Goal: Task Accomplishment & Management: Manage account settings

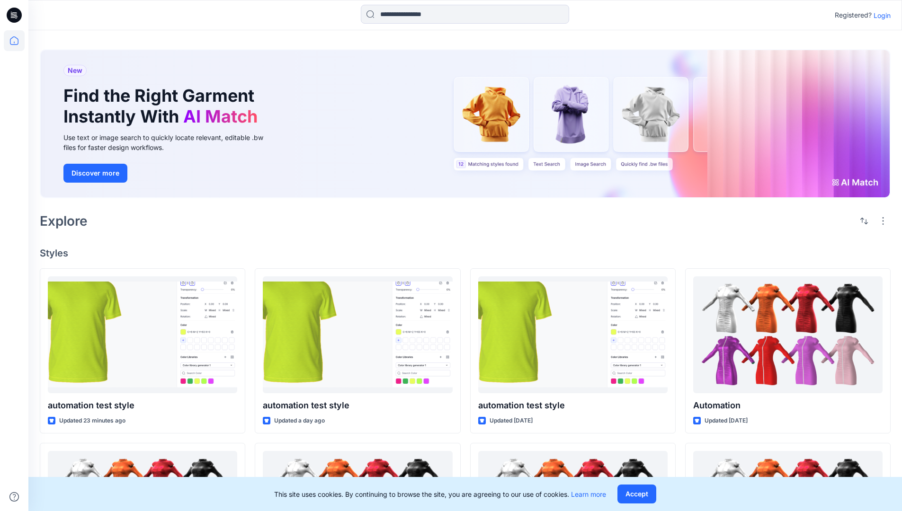
click at [880, 15] on p "Login" at bounding box center [881, 15] width 17 height 10
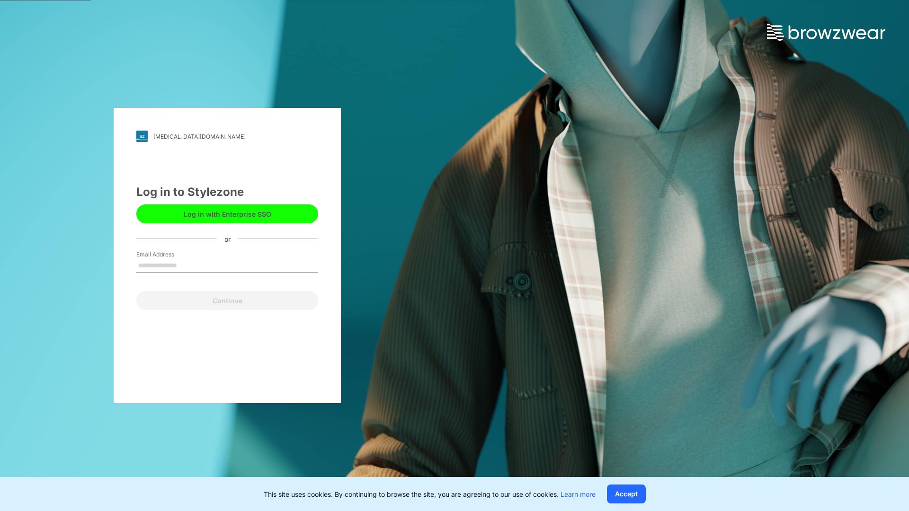
click at [187, 265] on input "Email Address" at bounding box center [227, 266] width 182 height 14
type input "**********"
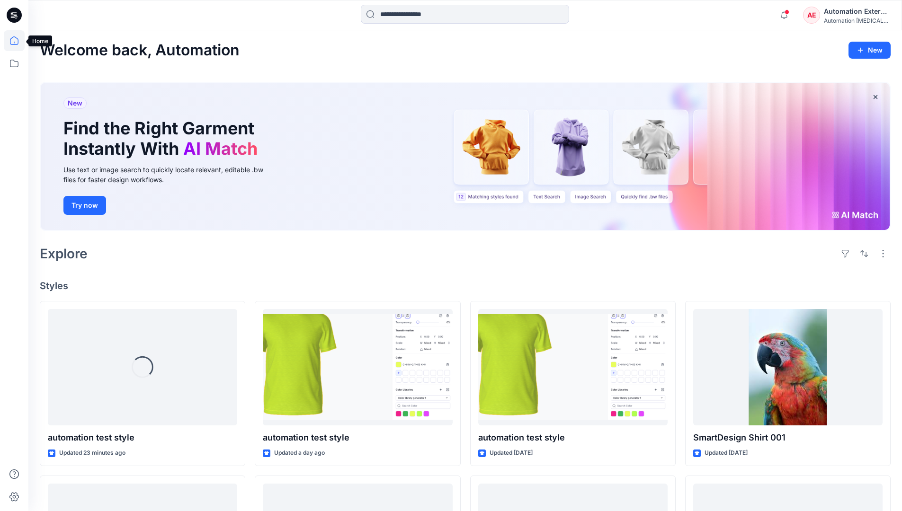
click at [18, 41] on icon at bounding box center [14, 40] width 9 height 9
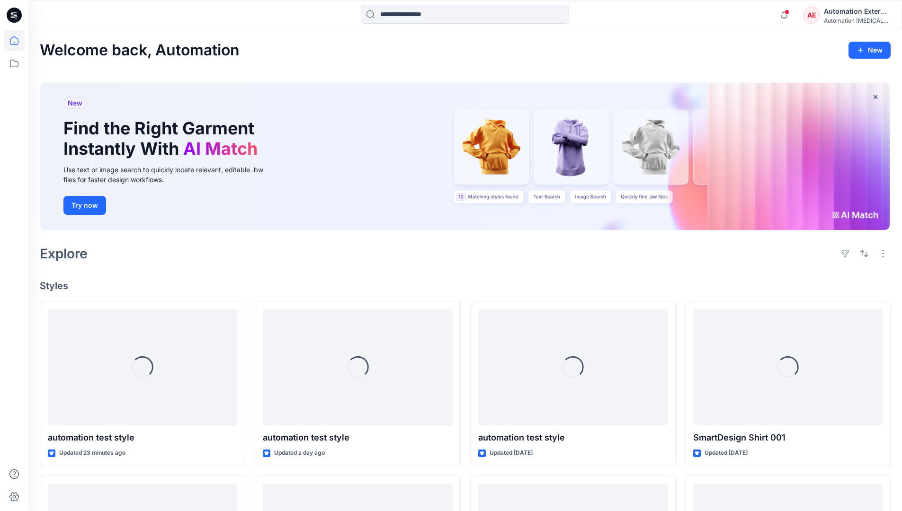
click at [821, 18] on div "AE Automation External Automation [MEDICAL_DATA]..." at bounding box center [846, 15] width 87 height 19
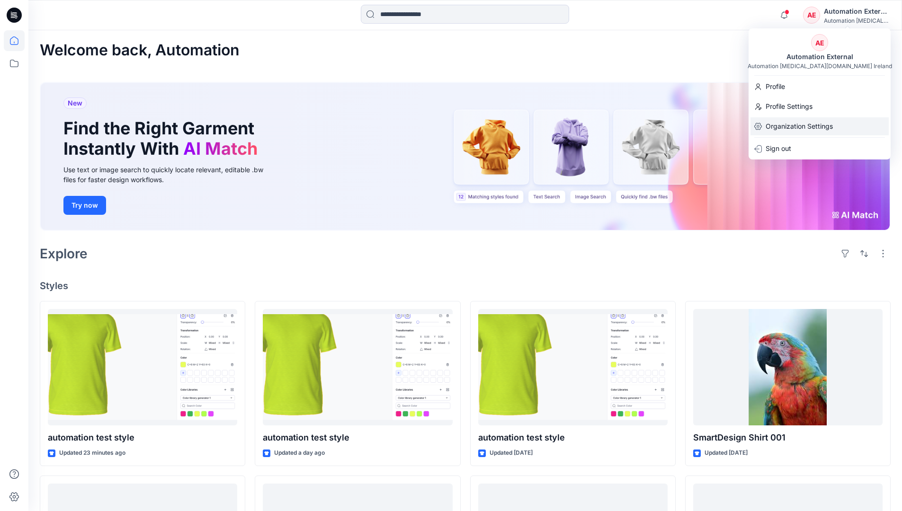
click at [797, 125] on p "Organization Settings" at bounding box center [799, 126] width 67 height 18
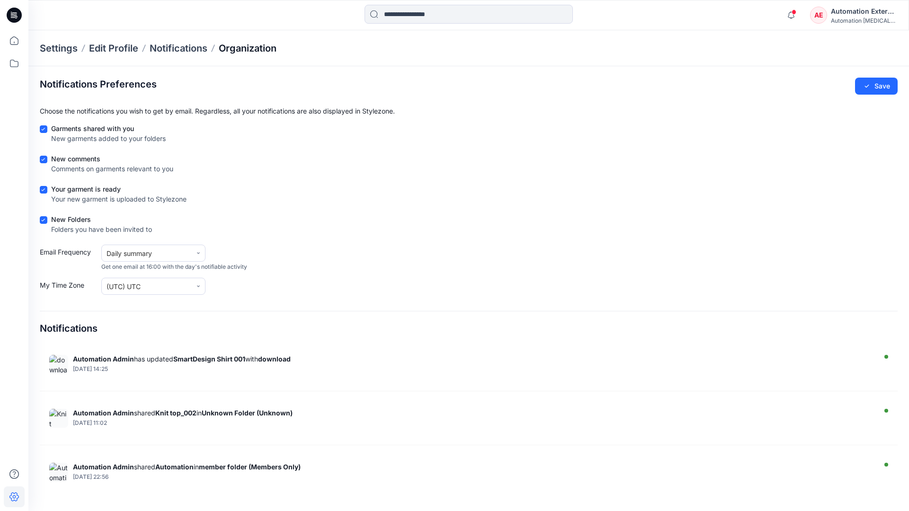
click at [249, 46] on p "Organization" at bounding box center [248, 48] width 58 height 13
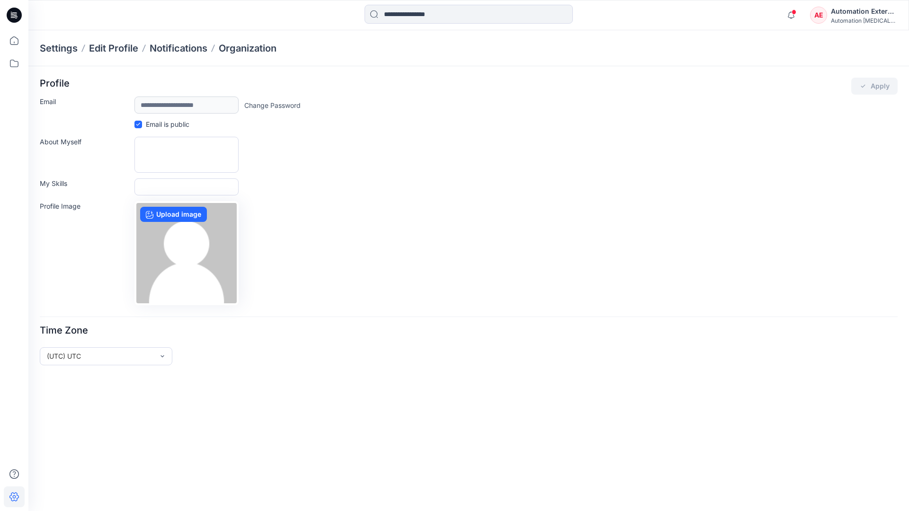
click at [864, 15] on div "Automation External" at bounding box center [864, 11] width 66 height 11
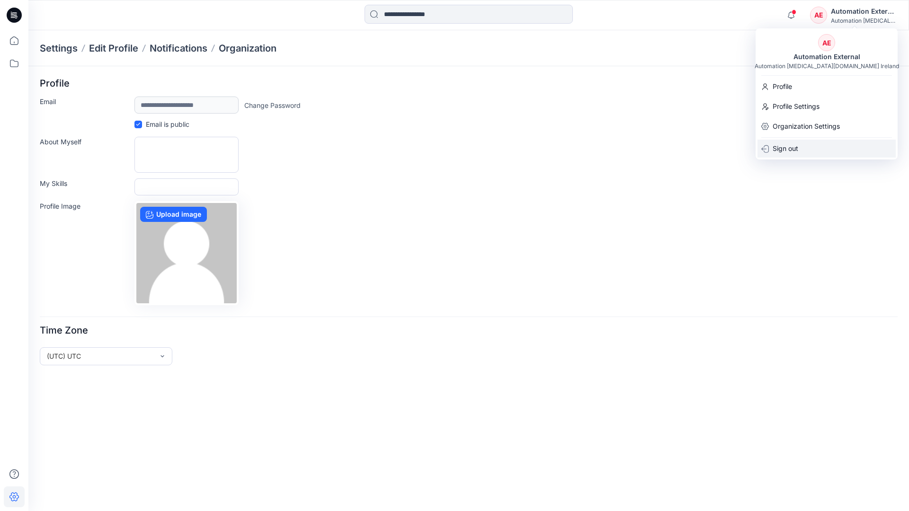
click at [803, 147] on div "Sign out" at bounding box center [826, 149] width 138 height 18
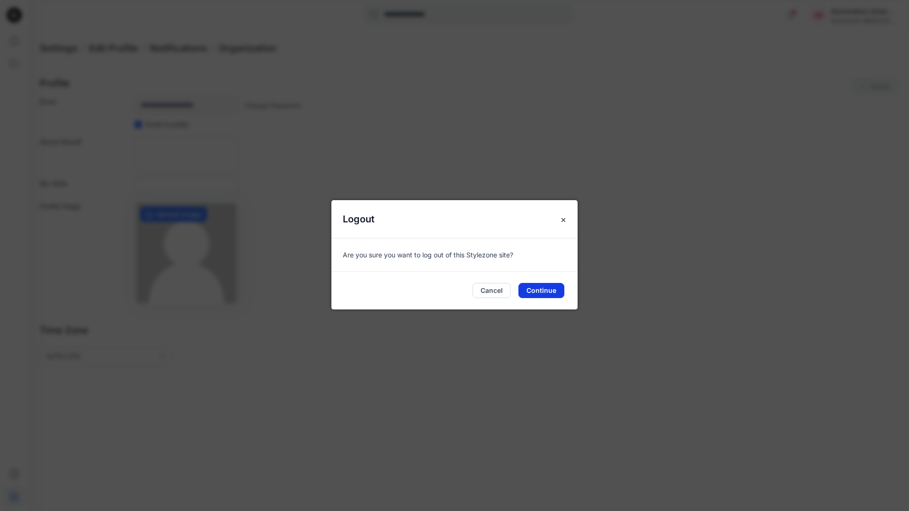
click at [547, 287] on button "Continue" at bounding box center [541, 290] width 46 height 15
